Goal: Task Accomplishment & Management: Manage account settings

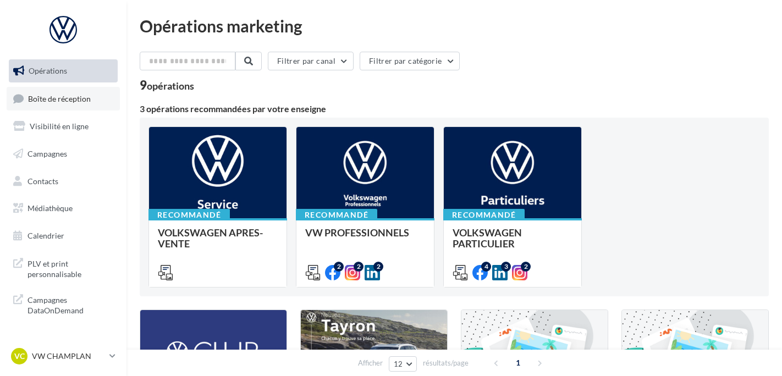
click at [67, 97] on span "Boîte de réception" at bounding box center [59, 97] width 63 height 9
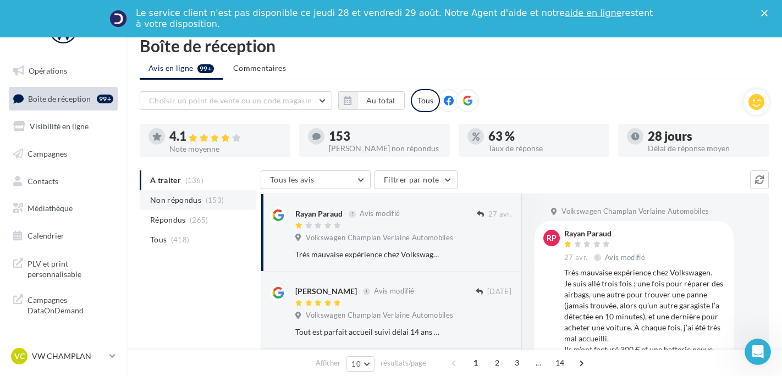
click at [191, 197] on span "Non répondus" at bounding box center [175, 200] width 51 height 11
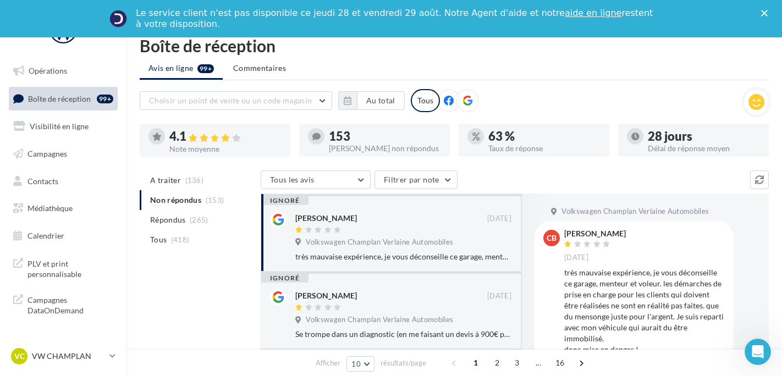
click at [432, 177] on button "Filtrer par note" at bounding box center [416, 179] width 83 height 19
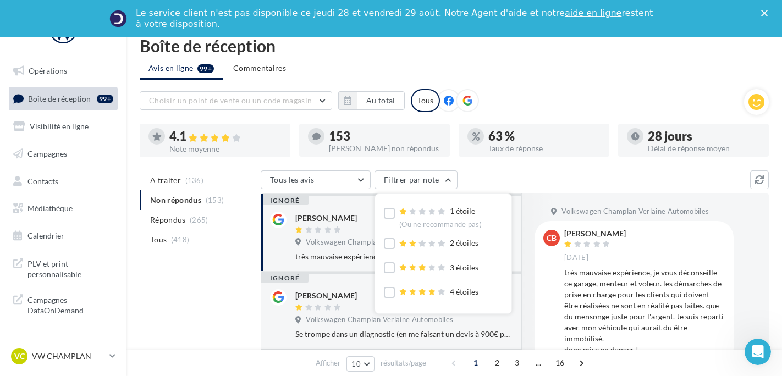
click at [425, 217] on span at bounding box center [423, 212] width 48 height 11
click at [317, 228] on icon at bounding box center [319, 230] width 8 height 7
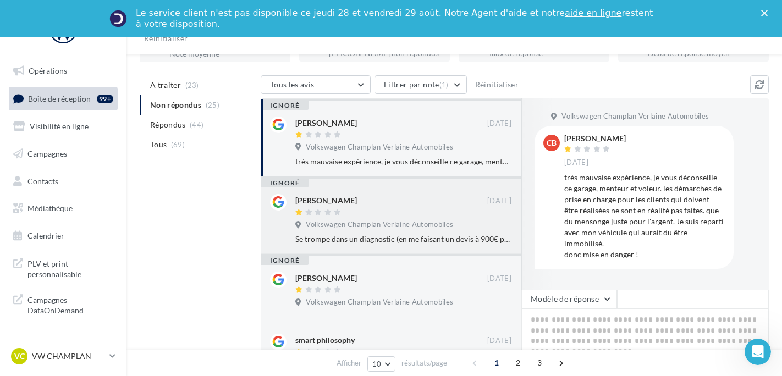
scroll to position [110, 0]
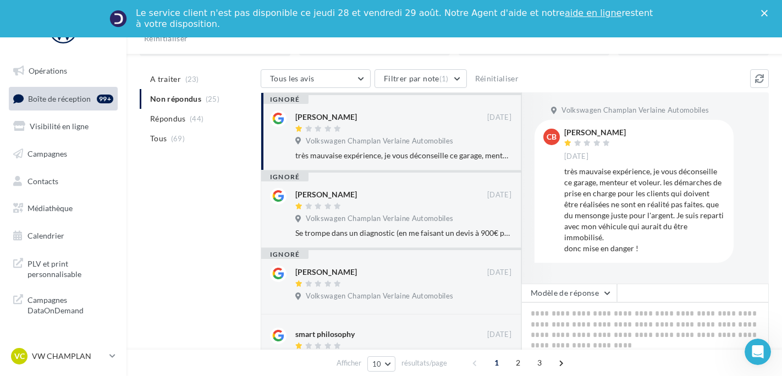
click at [177, 127] on li "Répondus (44)" at bounding box center [198, 119] width 117 height 20
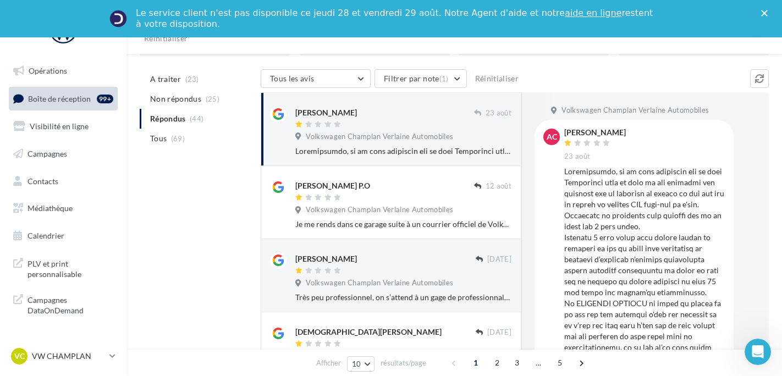
click at [420, 130] on div at bounding box center [384, 124] width 179 height 9
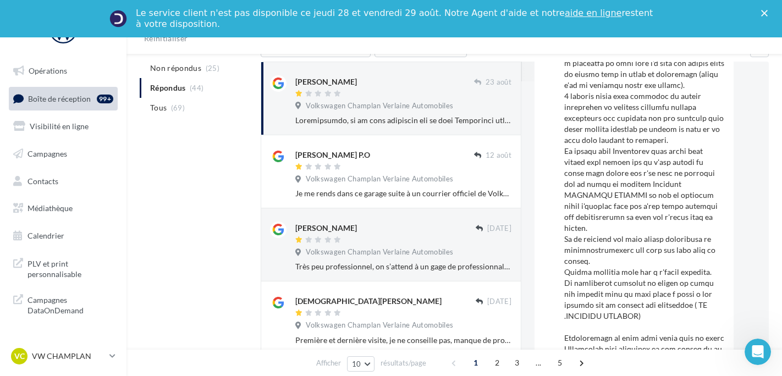
scroll to position [287, 0]
